Goal: Task Accomplishment & Management: Manage account settings

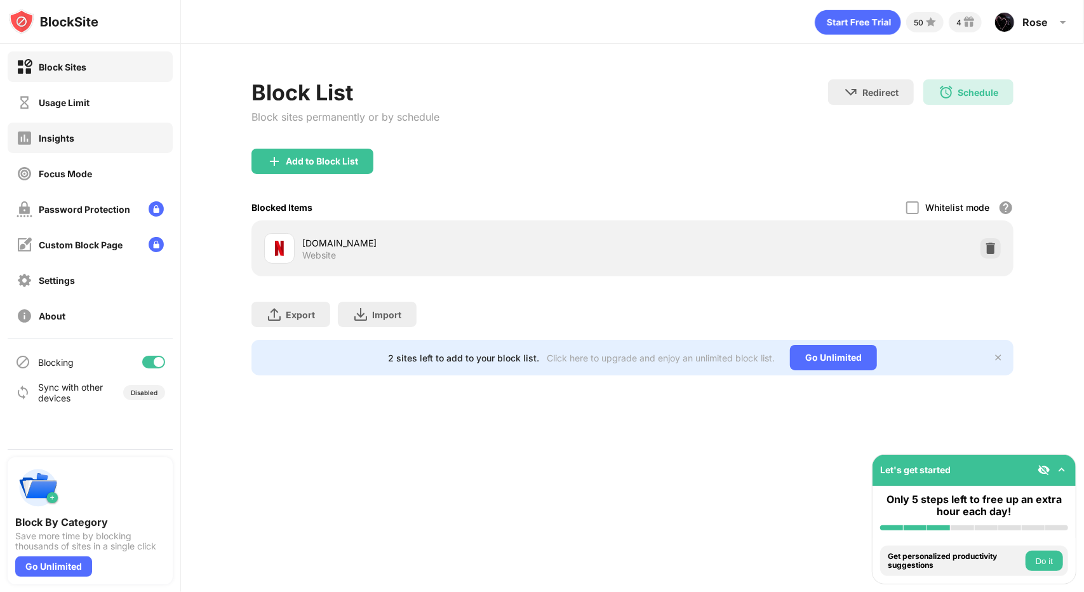
click at [84, 132] on div "Insights" at bounding box center [90, 138] width 165 height 30
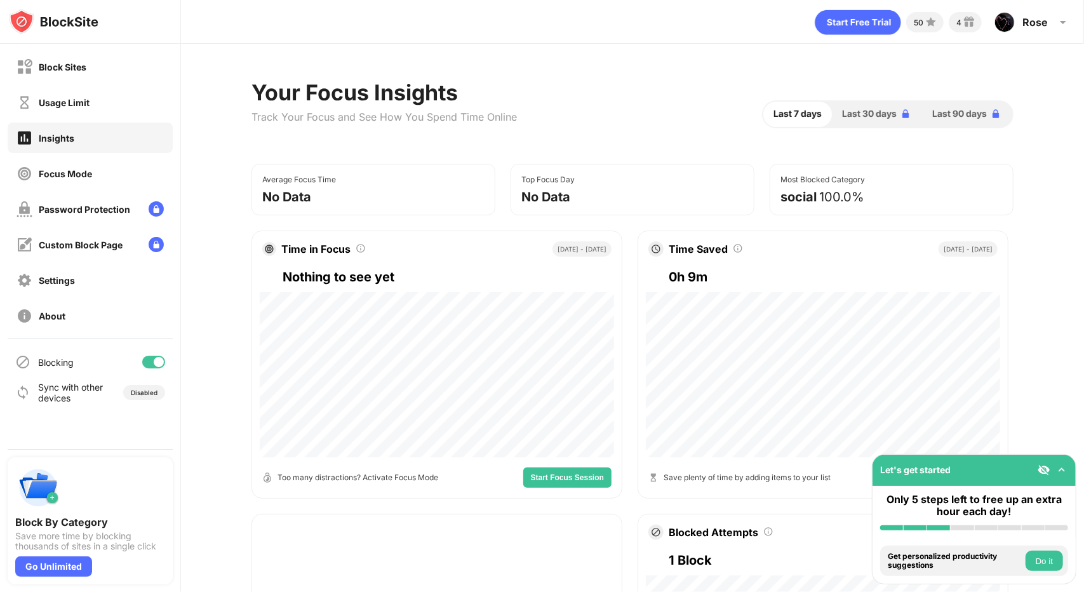
click at [92, 105] on div "Usage Limit" at bounding box center [90, 102] width 165 height 30
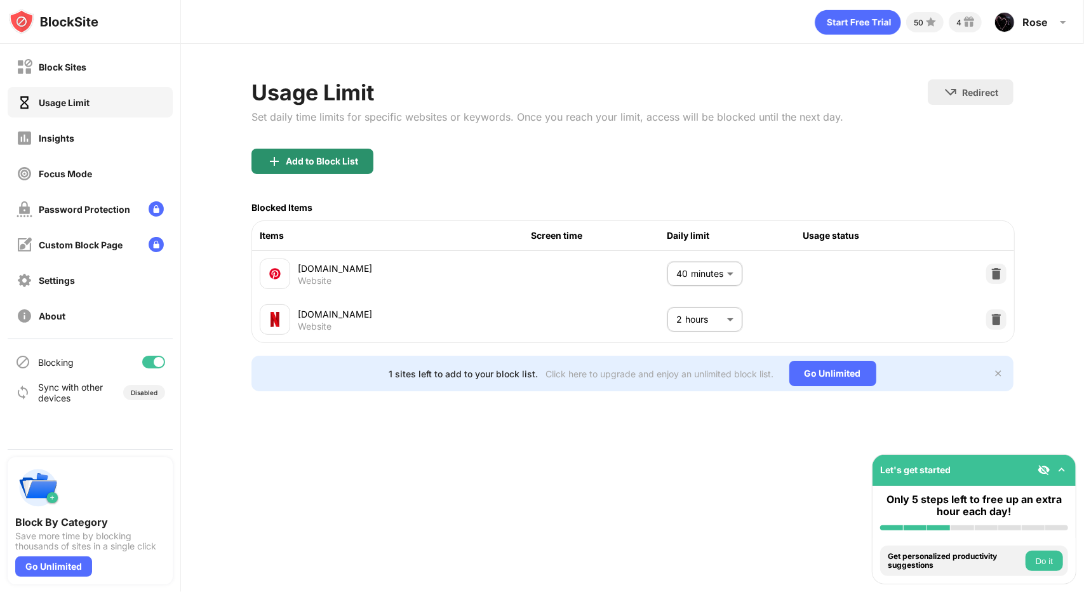
click at [345, 161] on div "Add to Block List" at bounding box center [322, 161] width 72 height 10
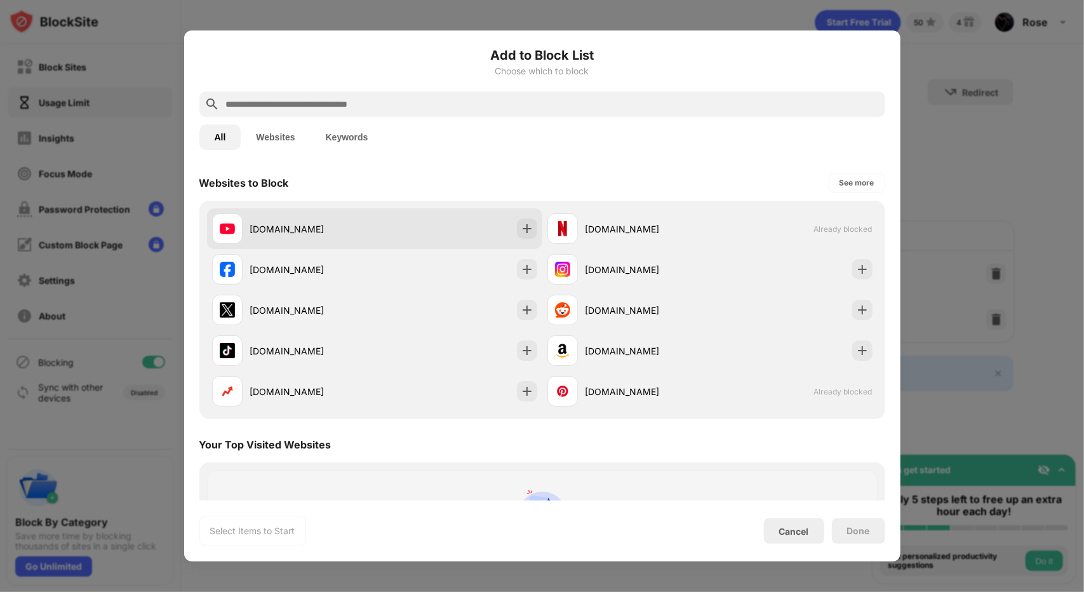
click at [312, 224] on div "[DOMAIN_NAME]" at bounding box center [312, 228] width 124 height 13
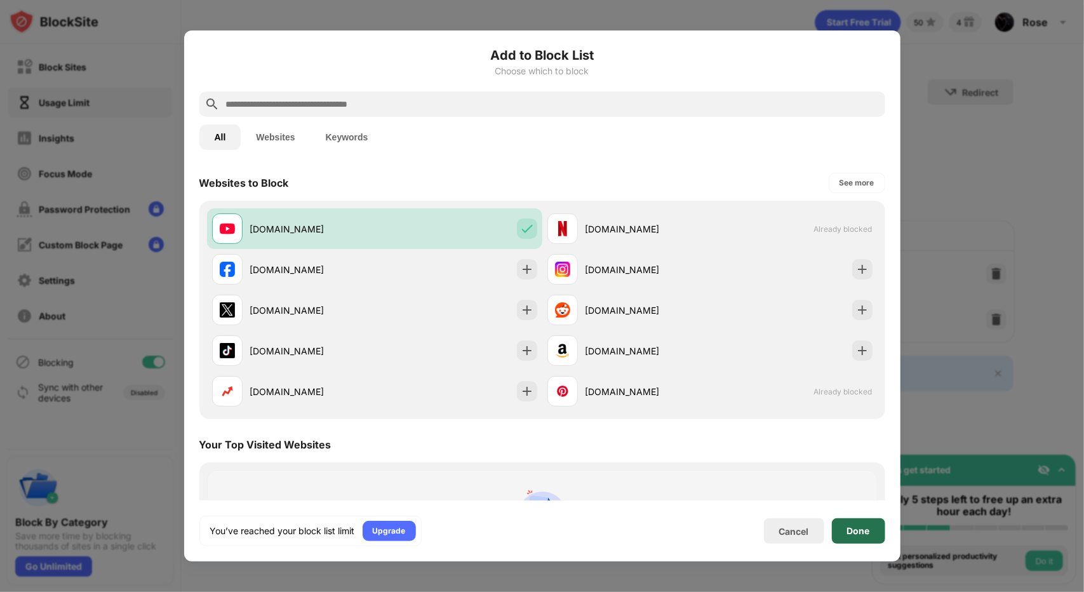
click at [850, 529] on div "Done" at bounding box center [858, 531] width 23 height 10
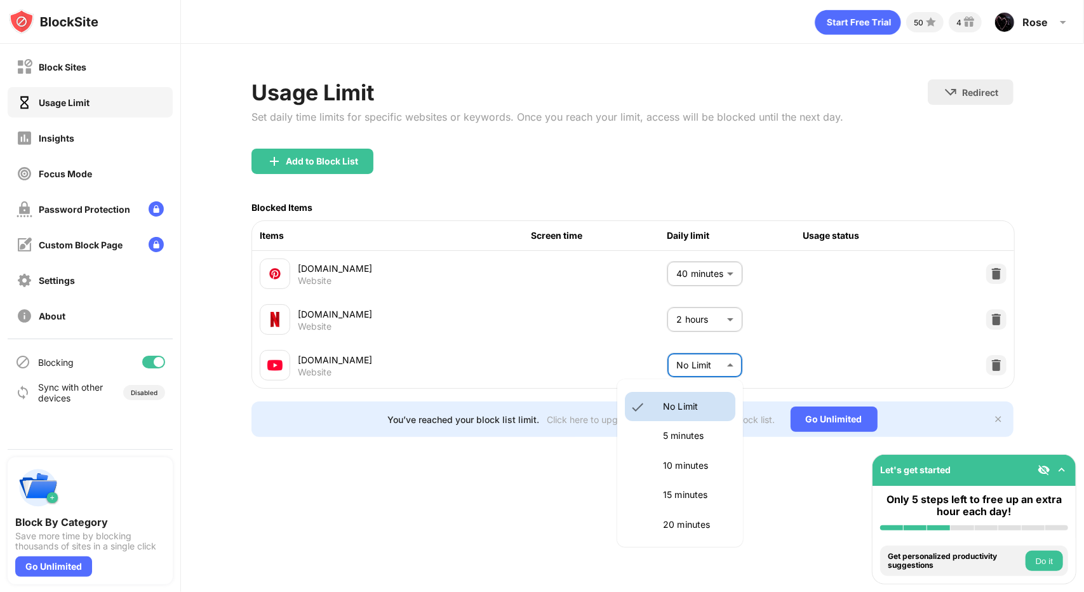
click at [709, 361] on body "Block Sites Usage Limit Insights Focus Mode Password Protection Custom Block Pa…" at bounding box center [542, 296] width 1084 height 592
click at [686, 415] on p "1.5 hours" at bounding box center [695, 408] width 65 height 14
click at [710, 361] on body "Block Sites Usage Limit Insights Focus Mode Password Protection Custom Block Pa…" at bounding box center [542, 296] width 1084 height 592
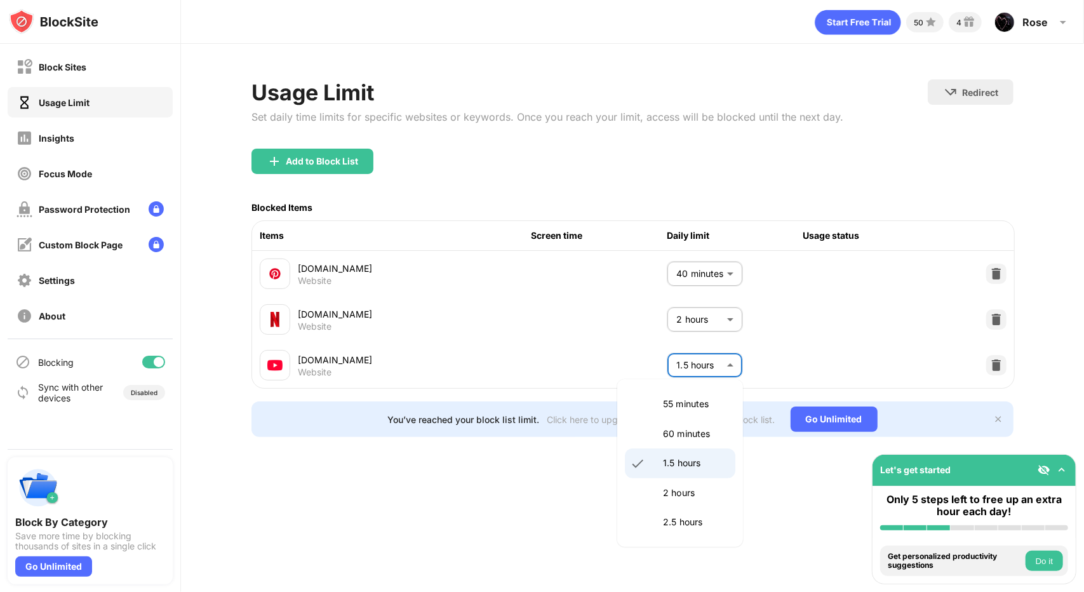
click at [688, 474] on li "1.5 hours" at bounding box center [680, 462] width 110 height 29
click at [718, 362] on body "Block Sites Usage Limit Insights Focus Mode Password Protection Custom Block Pa…" at bounding box center [542, 296] width 1084 height 592
click at [692, 488] on p "2 hours" at bounding box center [695, 493] width 65 height 14
type input "***"
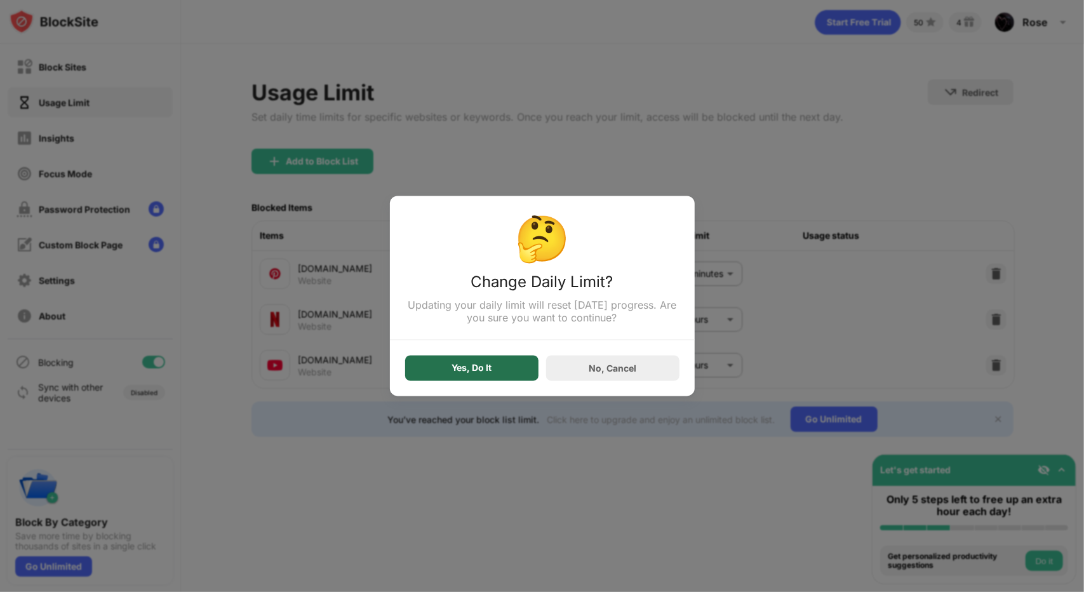
click at [514, 369] on div "Yes, Do It" at bounding box center [471, 368] width 133 height 25
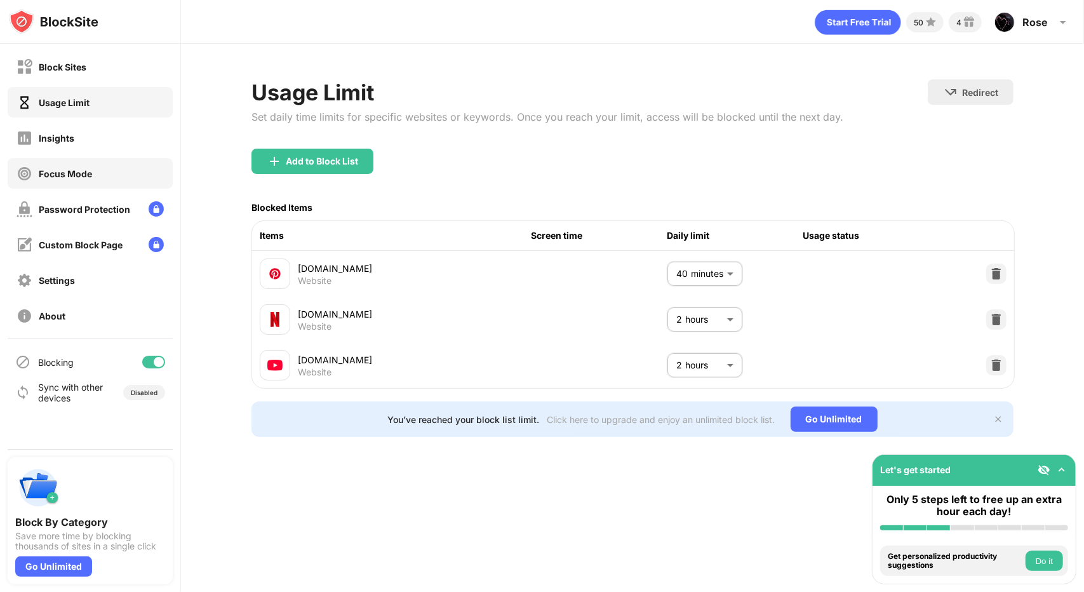
click at [101, 180] on div "Focus Mode" at bounding box center [90, 173] width 165 height 30
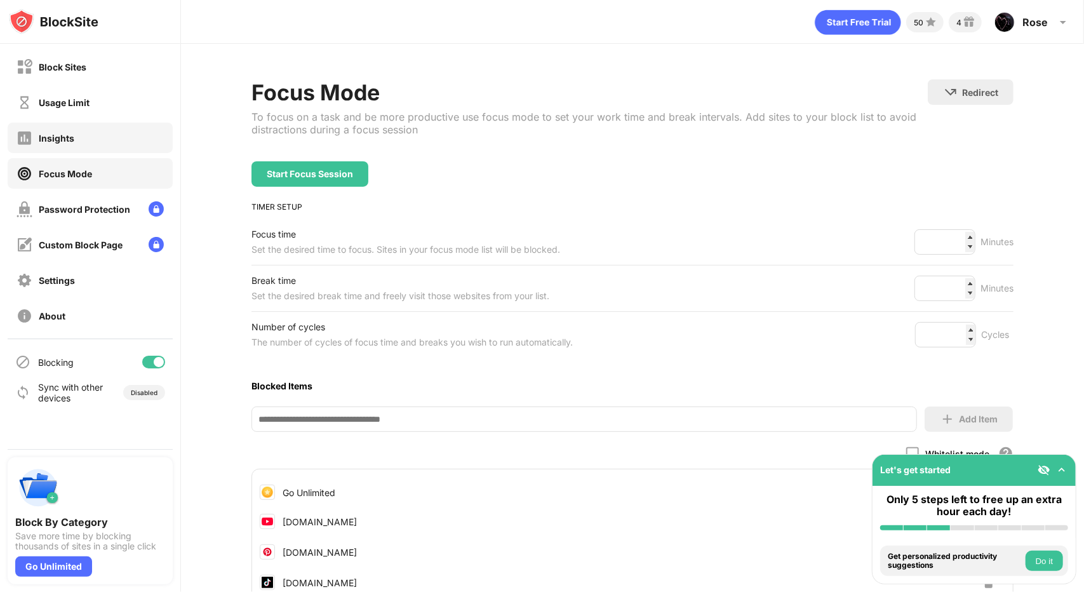
click at [109, 147] on div "Insights" at bounding box center [90, 138] width 165 height 30
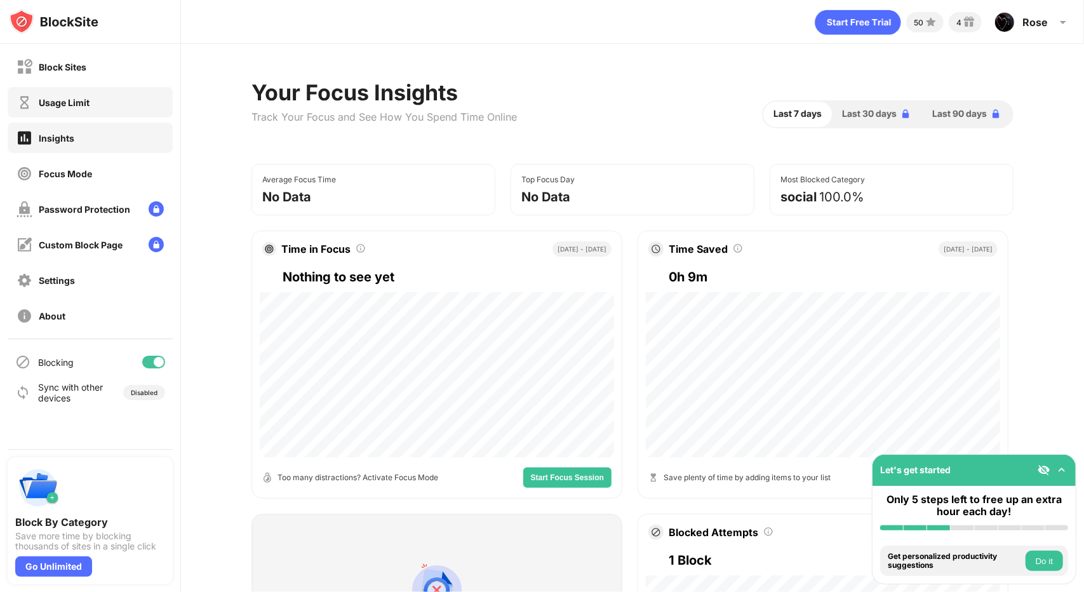
click at [102, 107] on div "Usage Limit" at bounding box center [90, 102] width 165 height 30
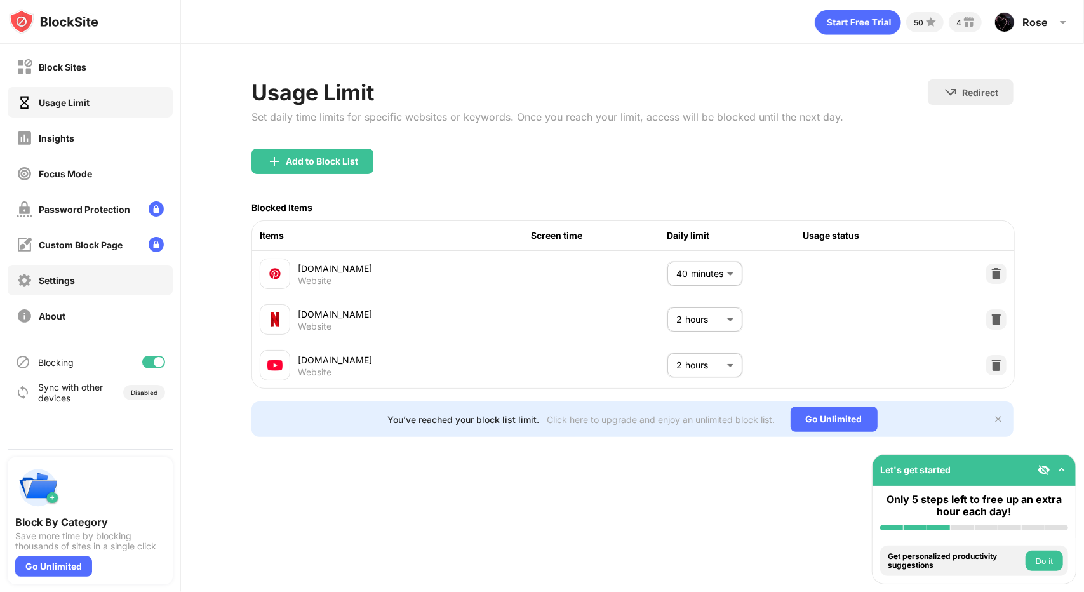
click at [85, 286] on div "Settings" at bounding box center [90, 280] width 165 height 30
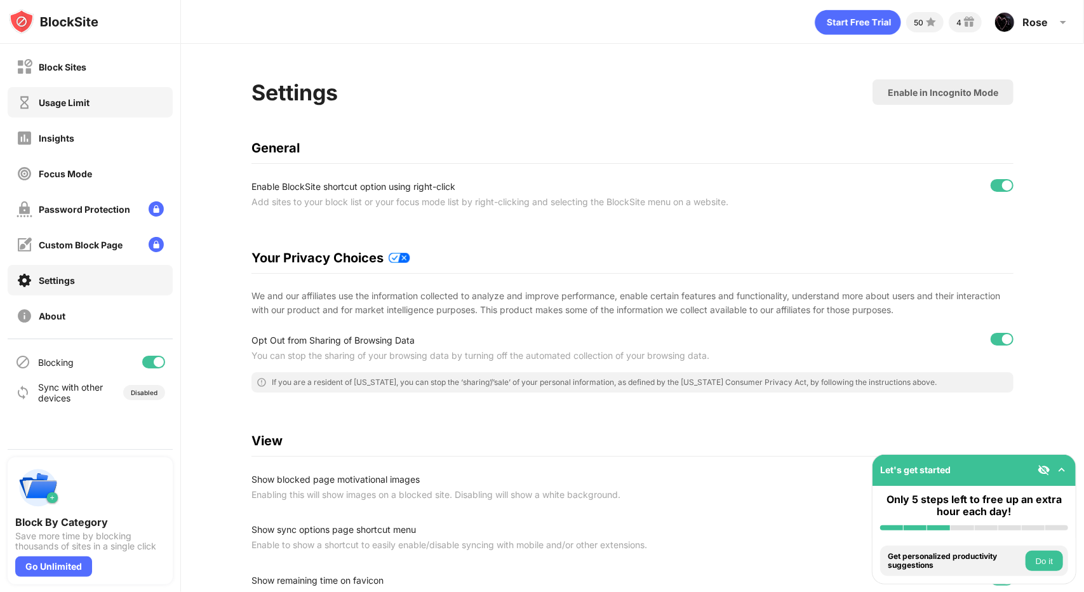
click at [102, 102] on div "Usage Limit" at bounding box center [90, 102] width 165 height 30
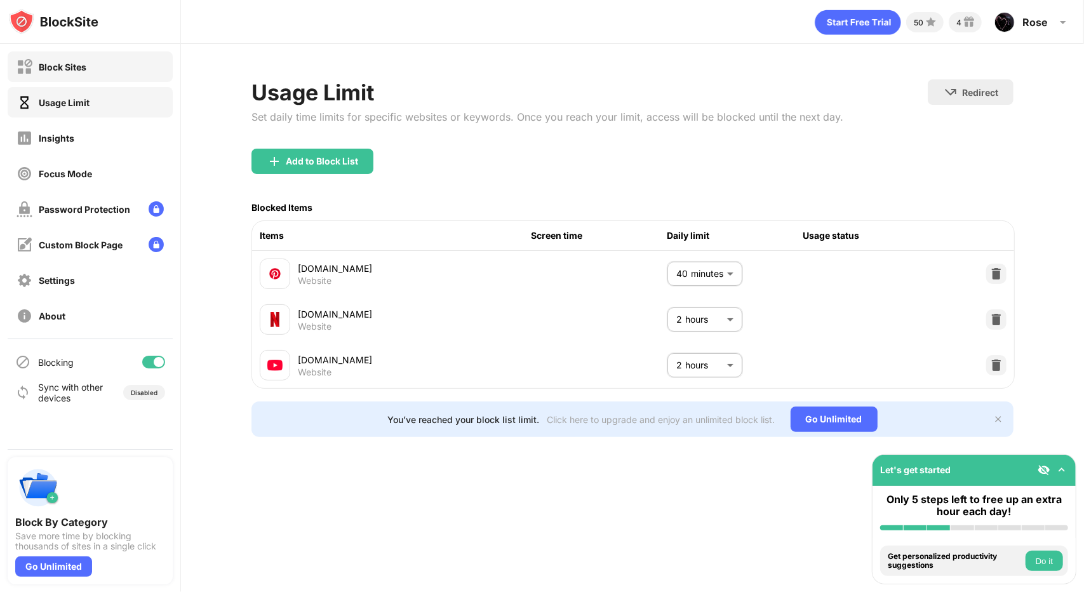
click at [102, 74] on div "Block Sites" at bounding box center [90, 66] width 165 height 30
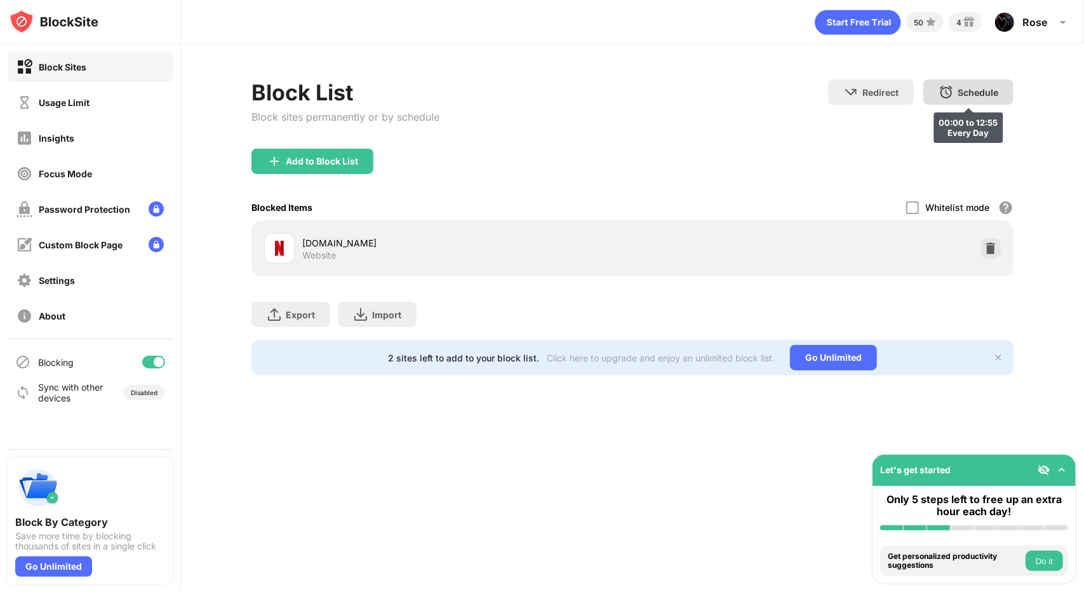
click at [983, 93] on div "Schedule" at bounding box center [977, 92] width 41 height 11
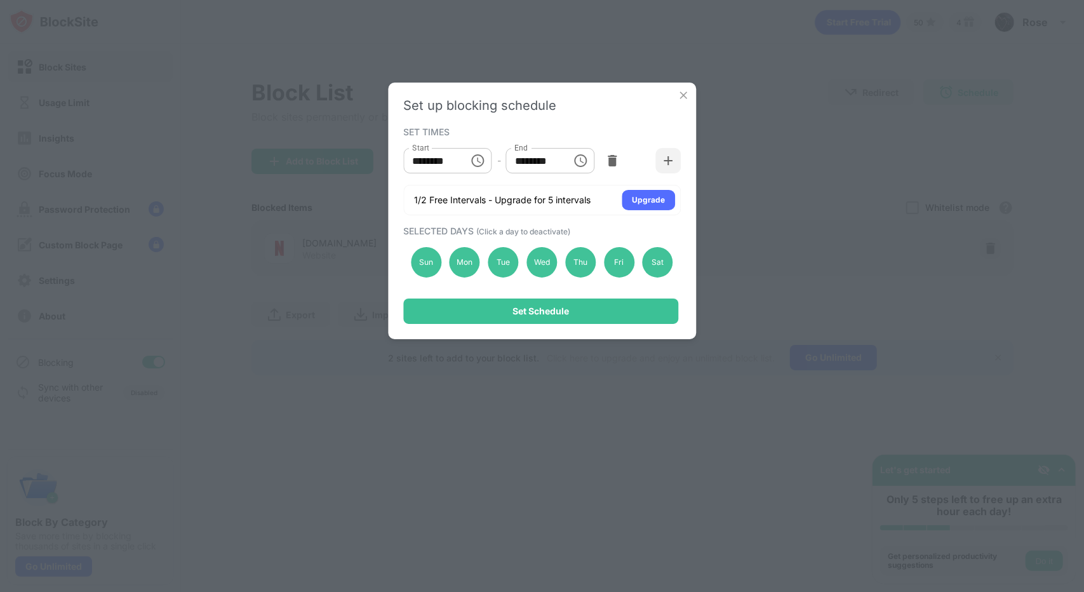
click at [759, 158] on div "Set up blocking schedule SET TIMES Start ******** Start - End ******** End 1/2 …" at bounding box center [542, 296] width 1084 height 592
click at [681, 97] on img at bounding box center [683, 95] width 13 height 13
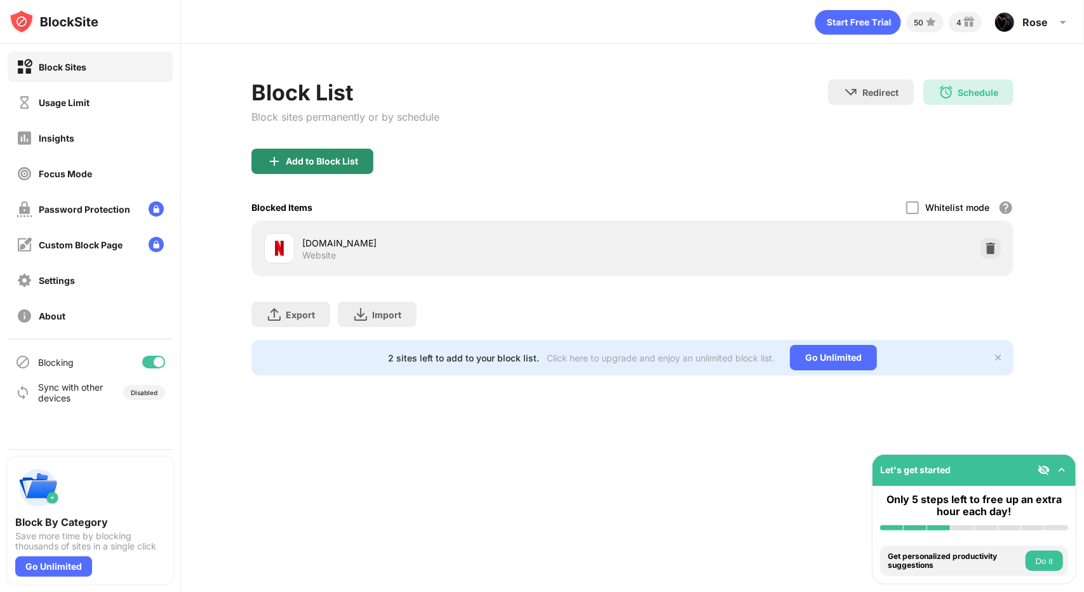
click at [332, 156] on div "Add to Block List" at bounding box center [322, 161] width 72 height 10
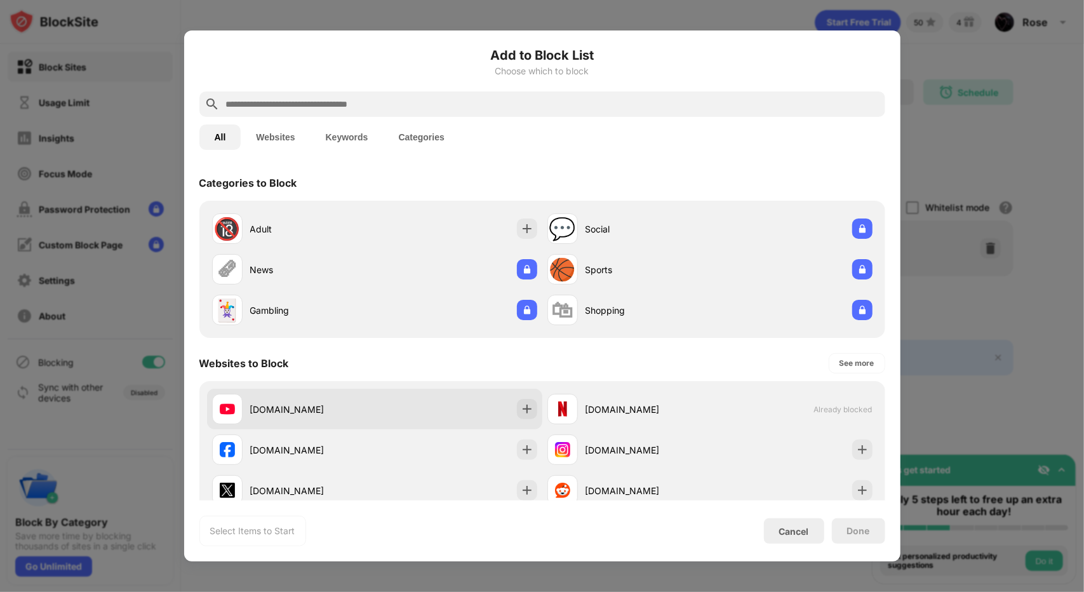
click at [479, 410] on div "[DOMAIN_NAME]" at bounding box center [374, 409] width 335 height 41
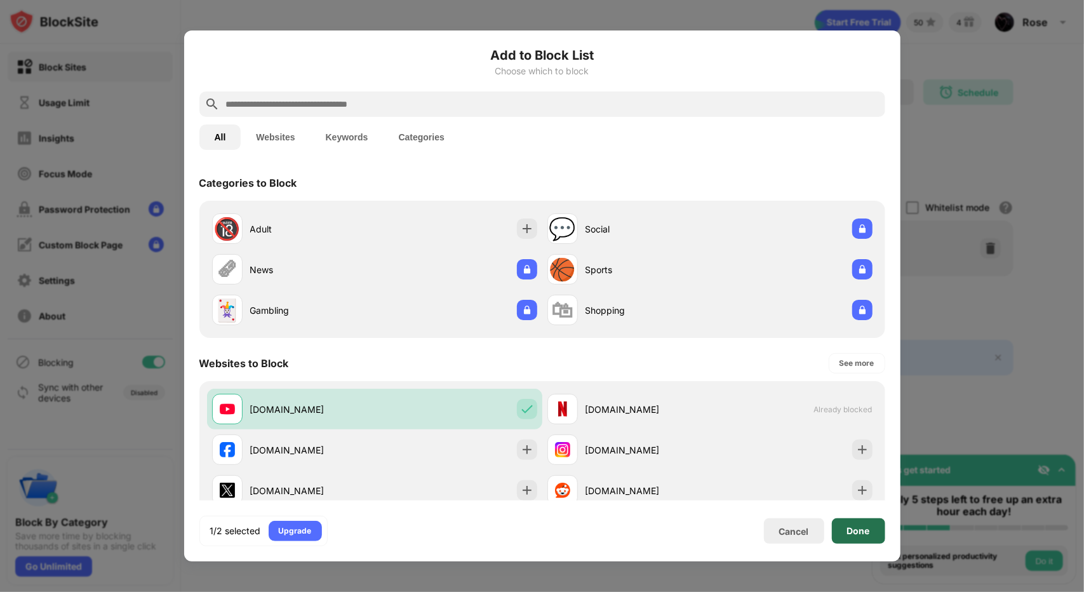
click at [866, 530] on div "Done" at bounding box center [858, 531] width 23 height 10
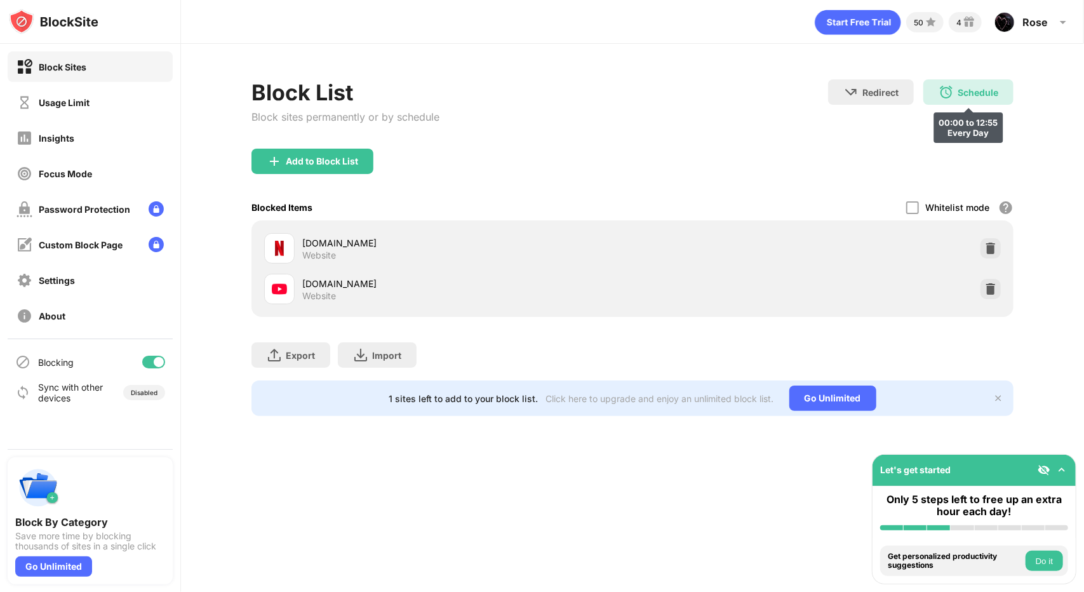
click at [960, 98] on div "Schedule 00:00 to 12:55 Every Day" at bounding box center [968, 91] width 90 height 25
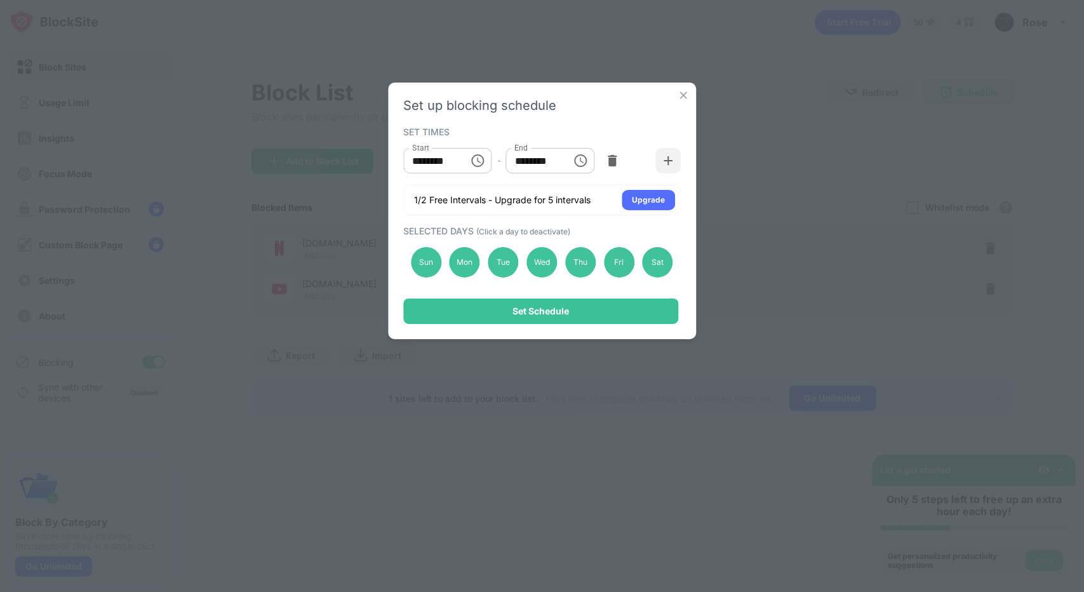
click at [579, 157] on icon "Choose time, selected time is 12:55 PM" at bounding box center [580, 160] width 15 height 15
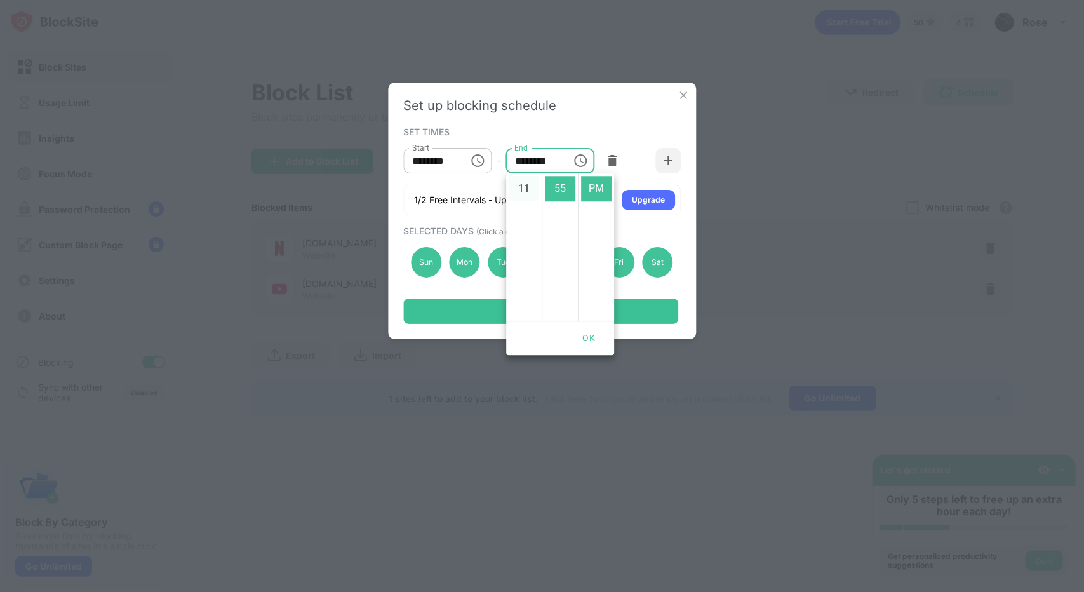
scroll to position [166, 0]
click at [526, 290] on li "10" at bounding box center [524, 288] width 30 height 25
click at [596, 194] on li "AM" at bounding box center [596, 188] width 30 height 25
type input "********"
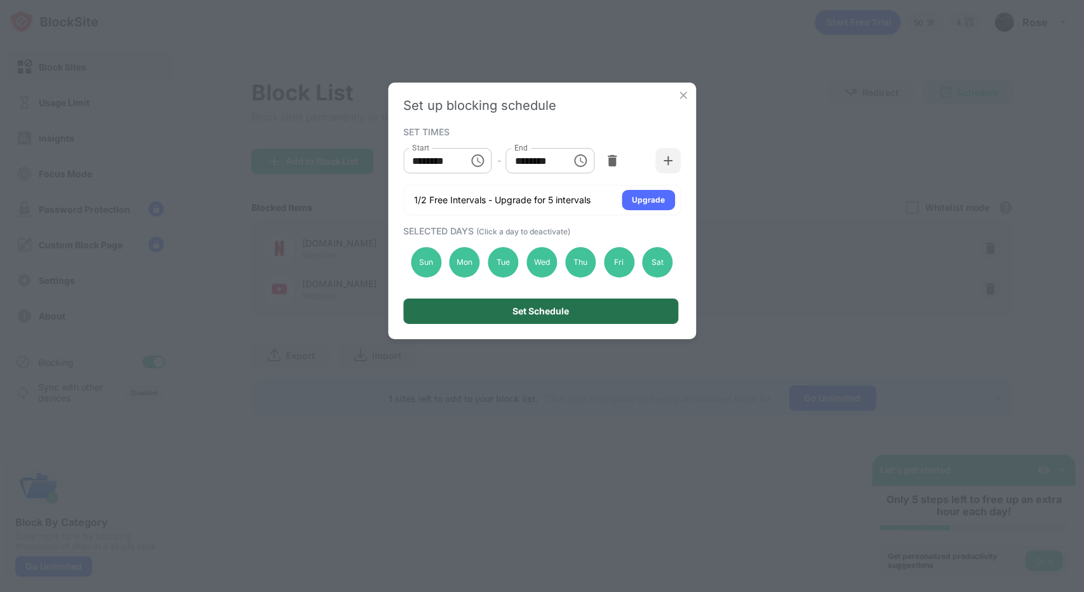
click at [582, 314] on div "Set Schedule" at bounding box center [540, 310] width 275 height 25
